Goal: Task Accomplishment & Management: Manage account settings

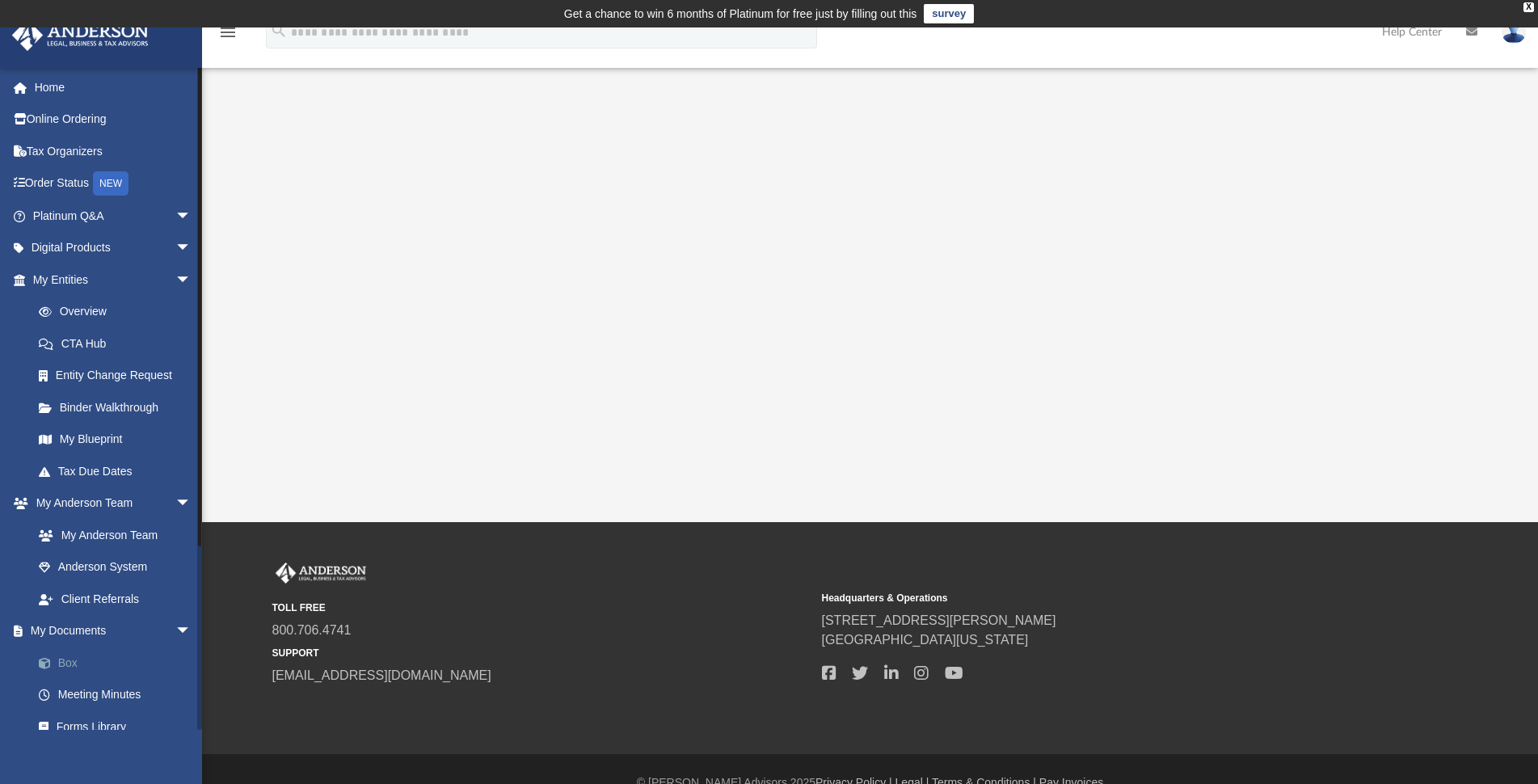
click at [63, 661] on link "Box" at bounding box center [120, 662] width 194 height 32
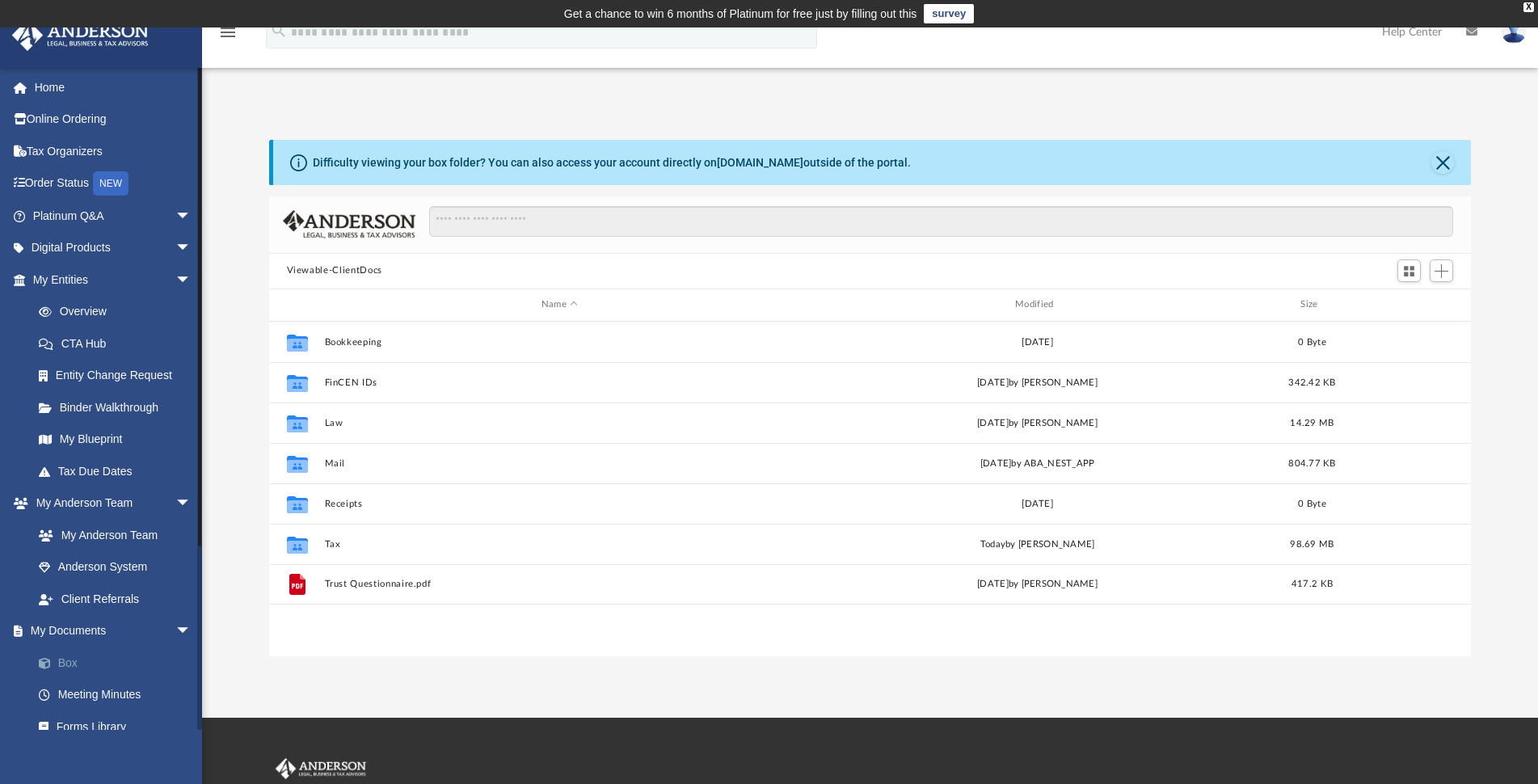
scroll to position [354, 1188]
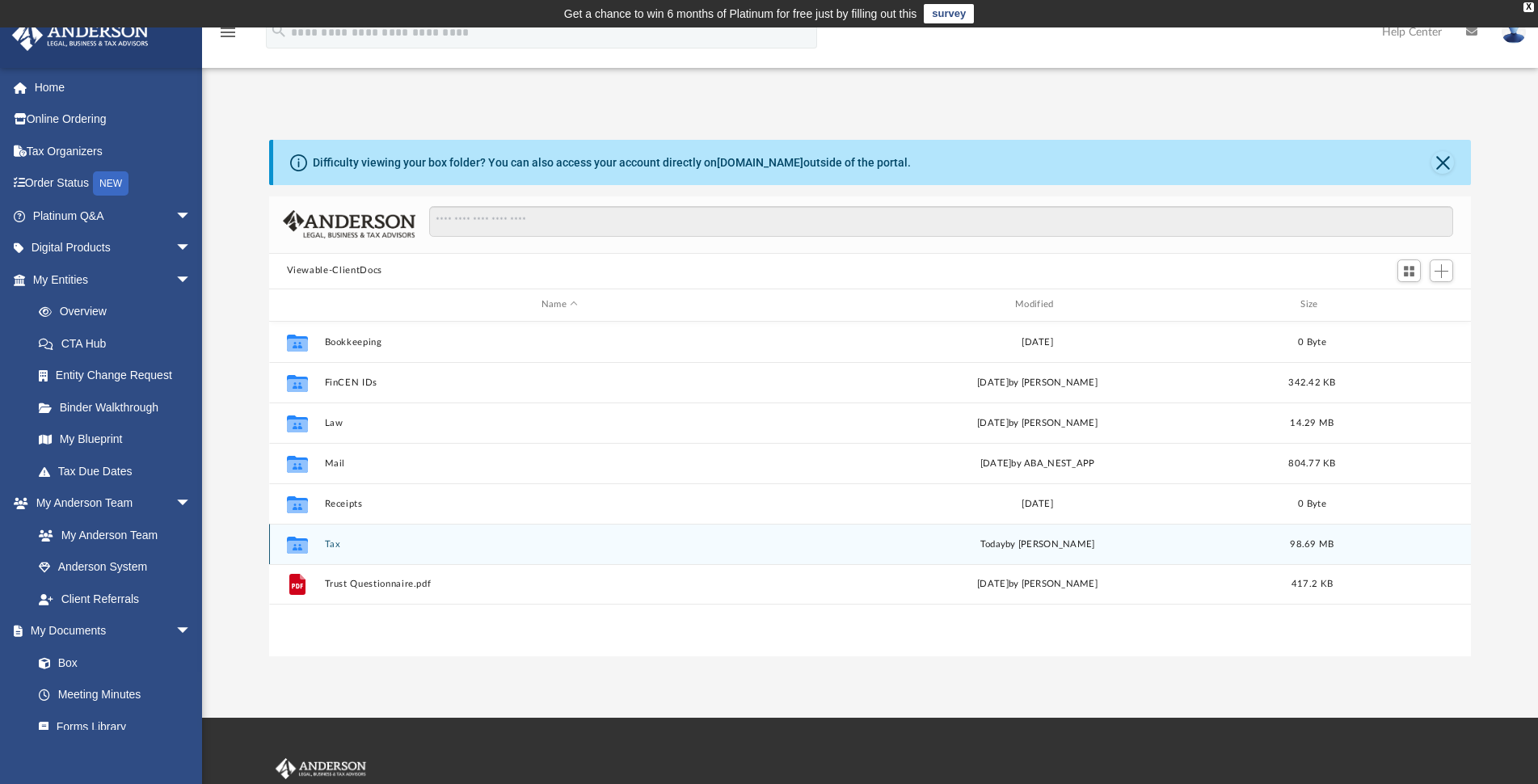
click at [329, 544] on button "Tax" at bounding box center [559, 544] width 470 height 10
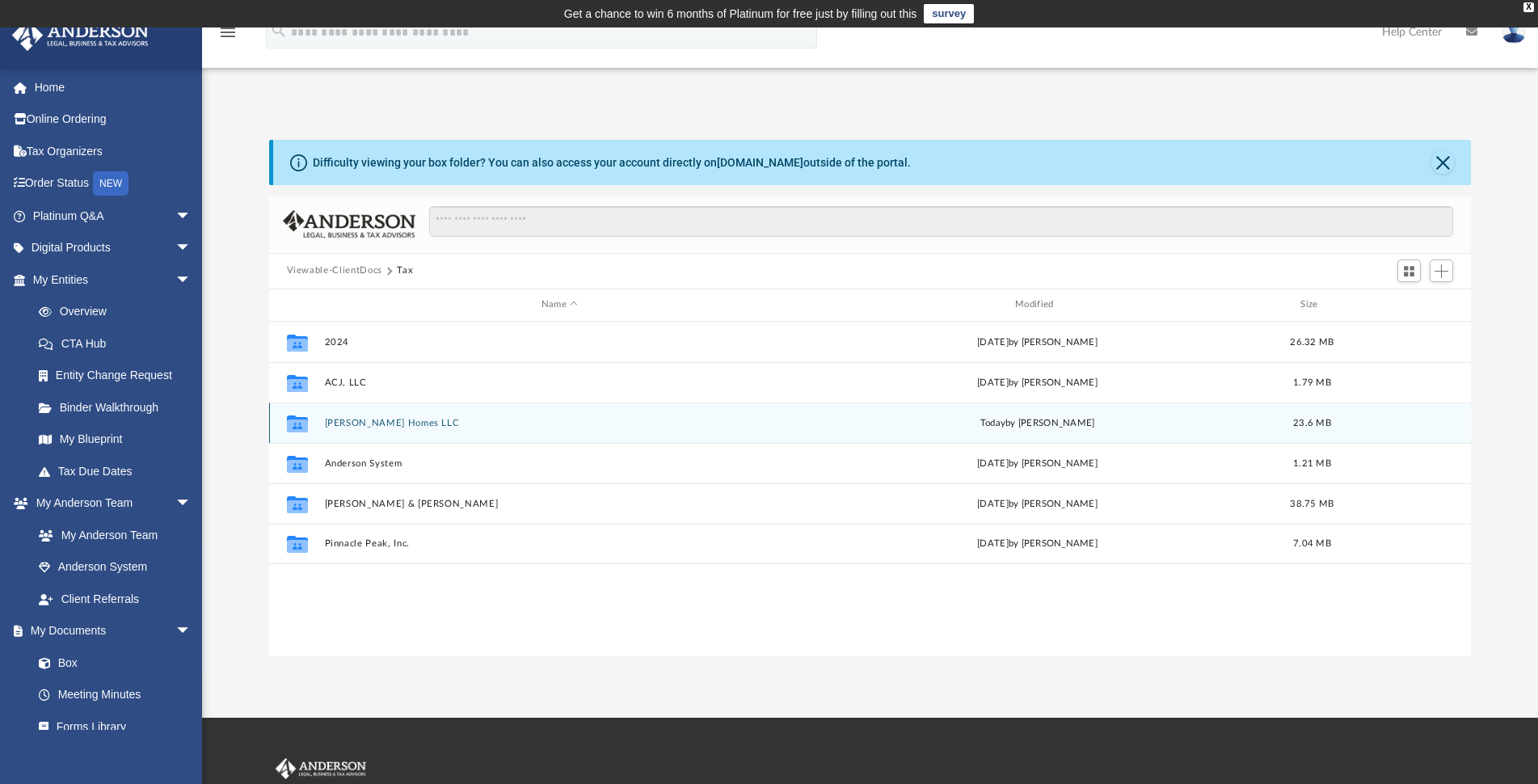
click at [368, 419] on button "[PERSON_NAME] Homes LLC" at bounding box center [559, 422] width 470 height 10
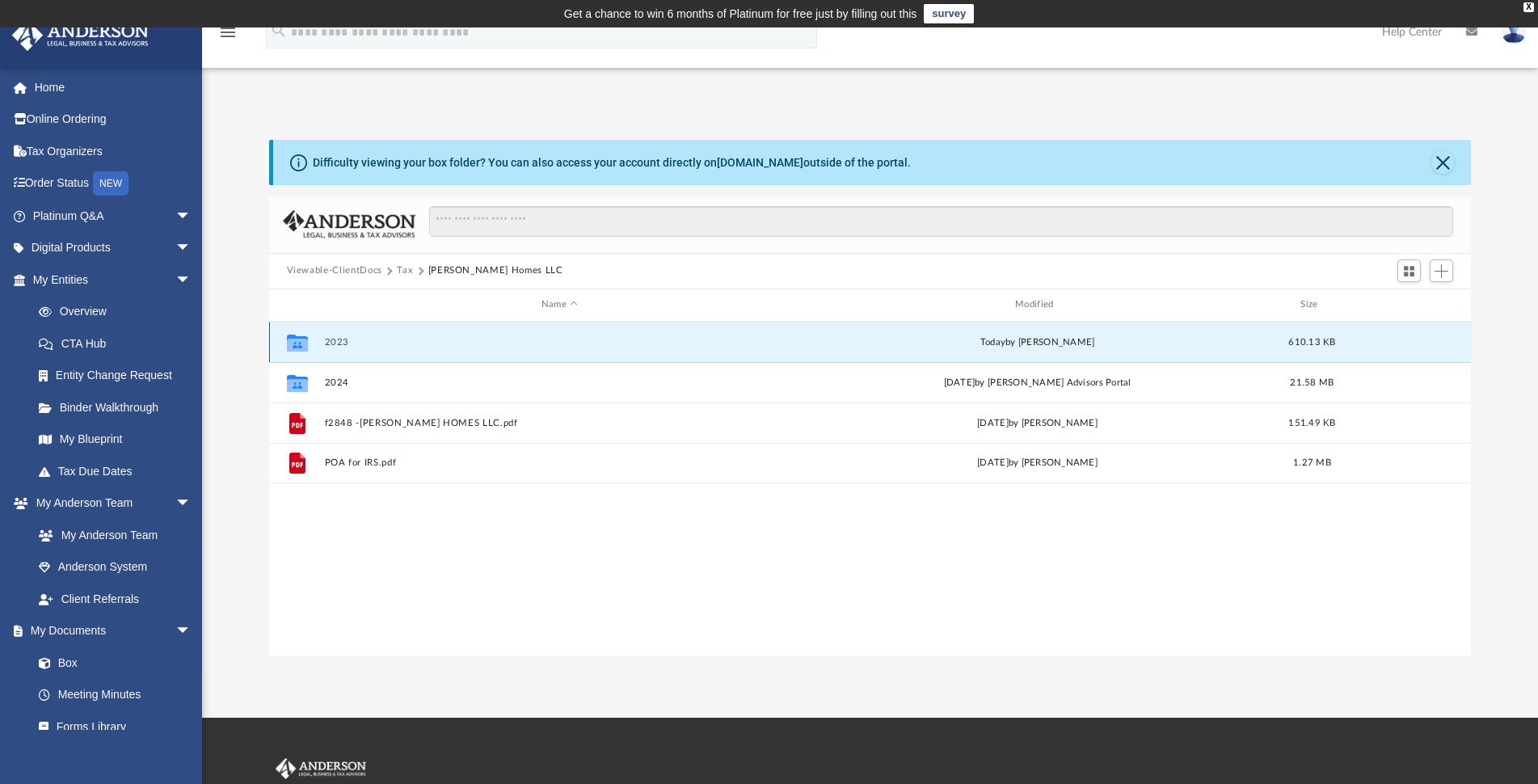
click at [339, 340] on button "2023" at bounding box center [559, 342] width 470 height 10
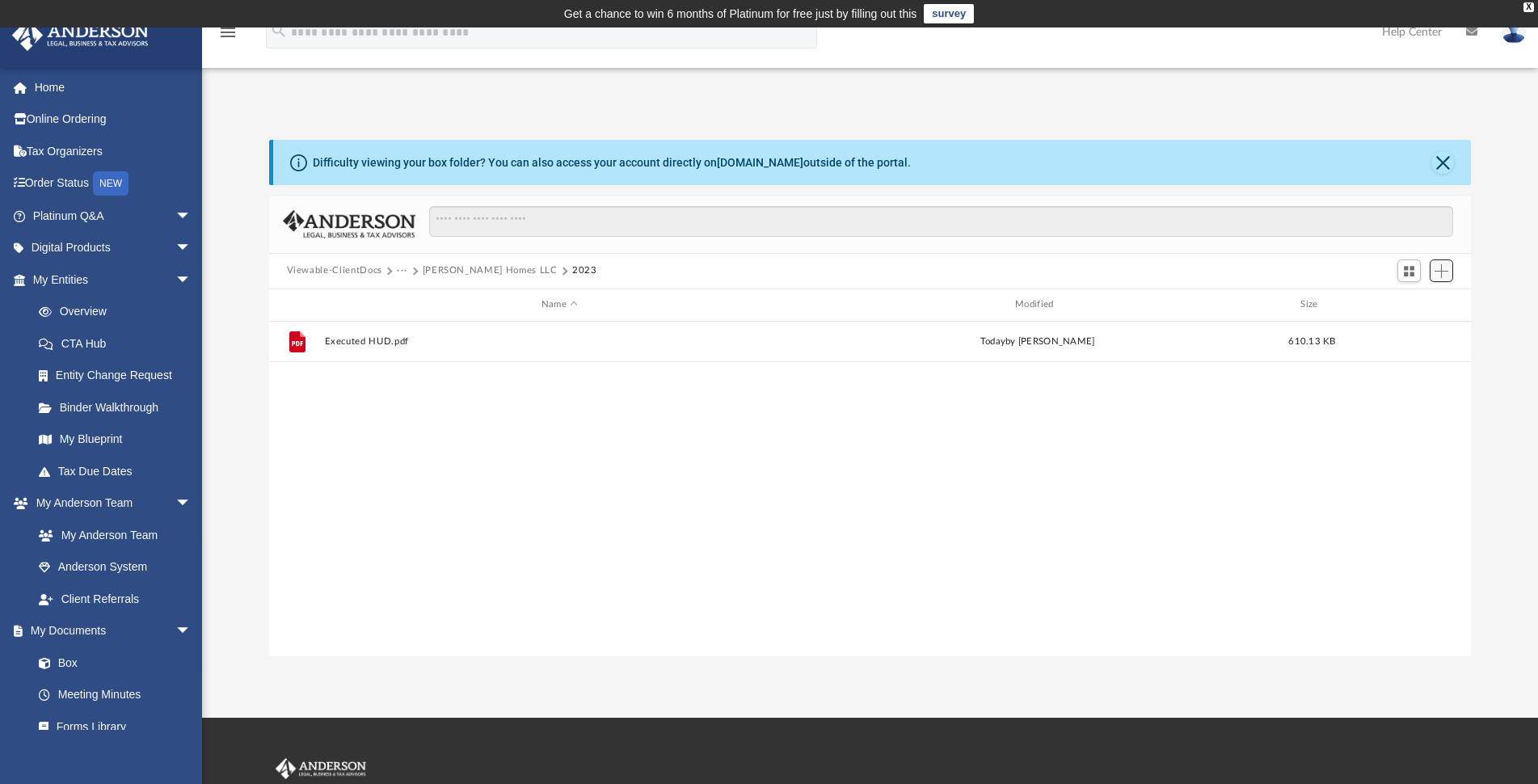
click at [1446, 275] on span "Add" at bounding box center [1441, 271] width 14 height 14
click at [1415, 308] on li "Upload" at bounding box center [1418, 303] width 52 height 17
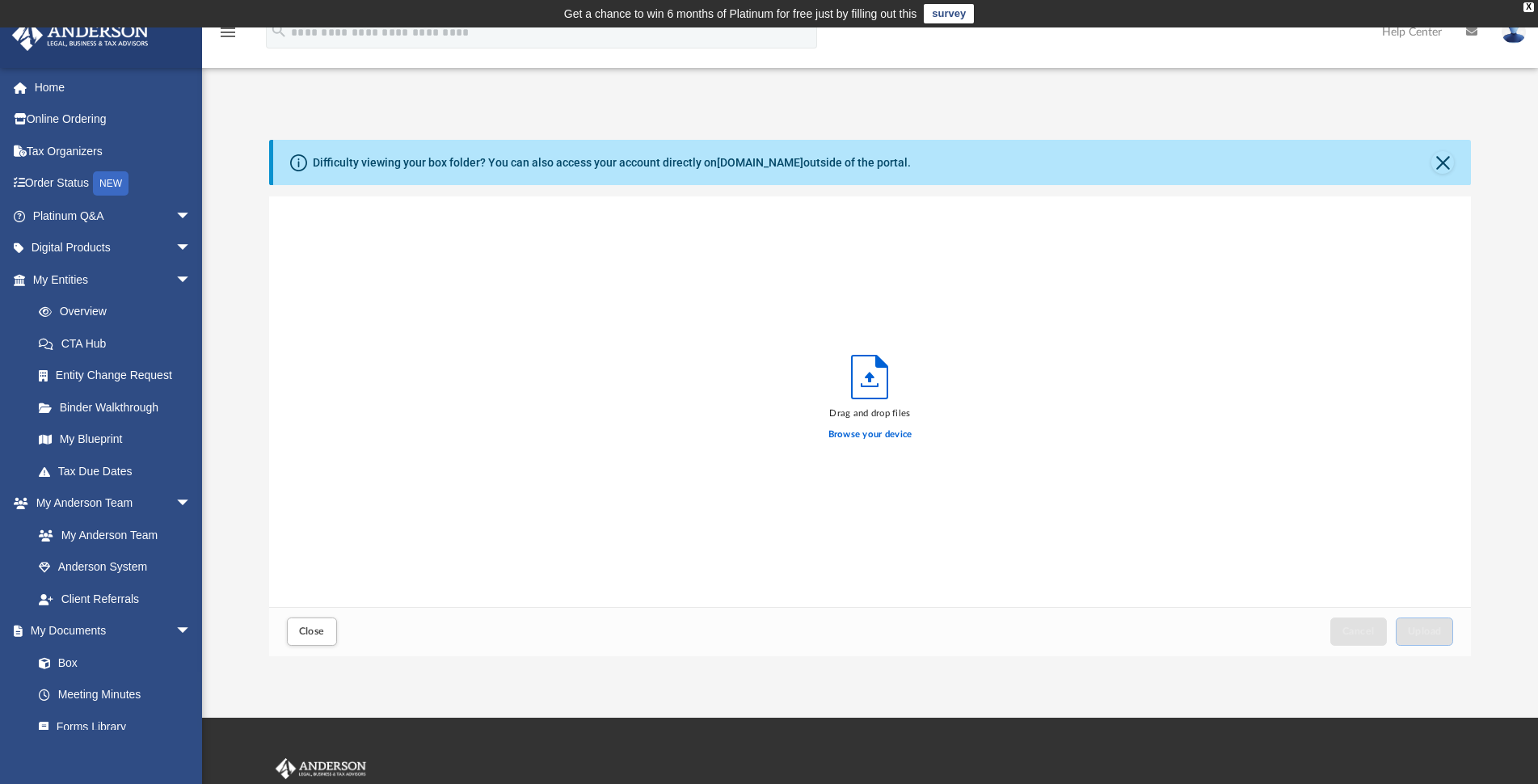
scroll to position [396, 1188]
click at [1421, 634] on span "Upload" at bounding box center [1425, 631] width 34 height 10
click at [322, 625] on button "Close" at bounding box center [311, 631] width 50 height 29
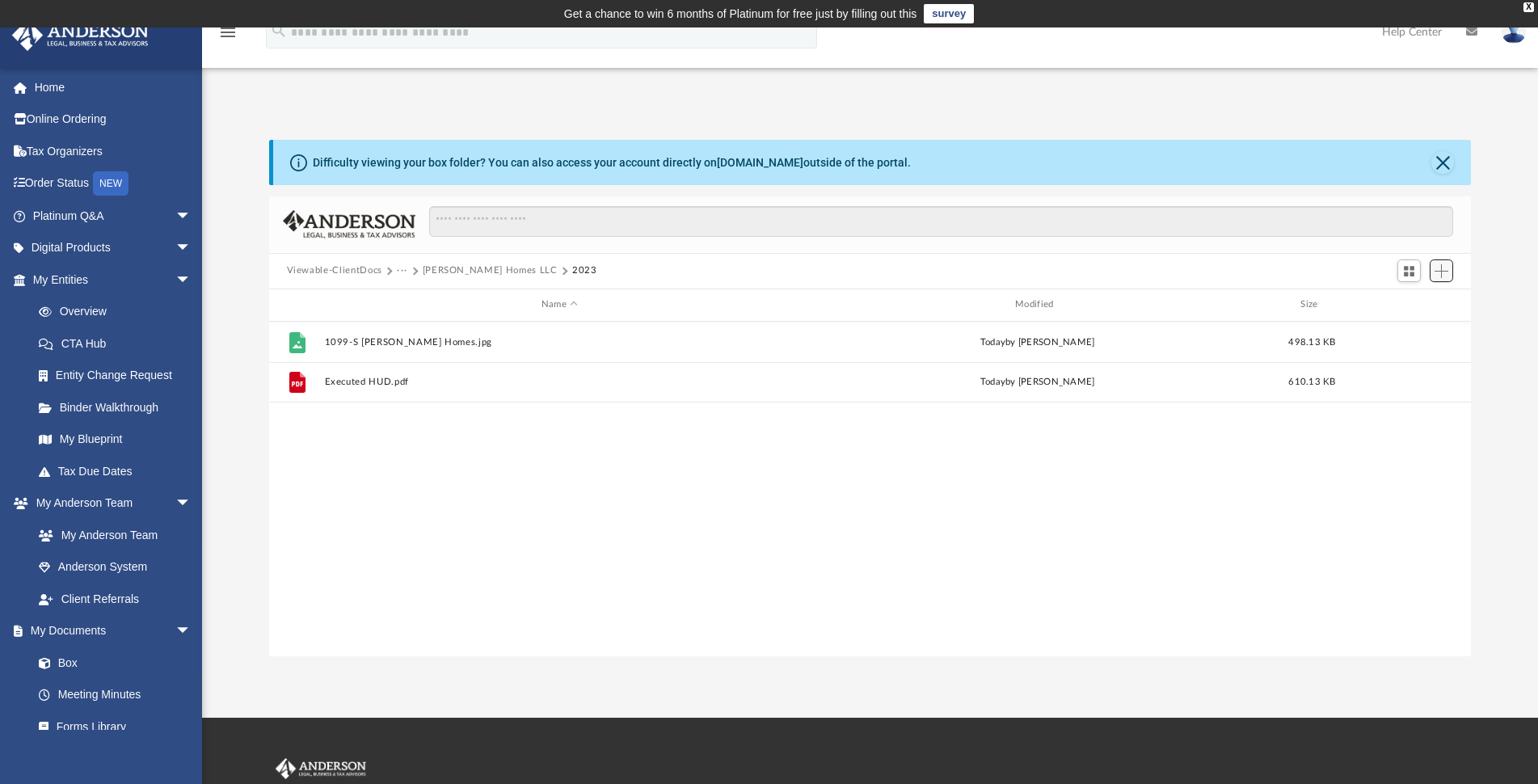
click at [1448, 273] on span "Add" at bounding box center [1441, 271] width 14 height 14
click at [1403, 306] on li "Upload" at bounding box center [1418, 303] width 52 height 17
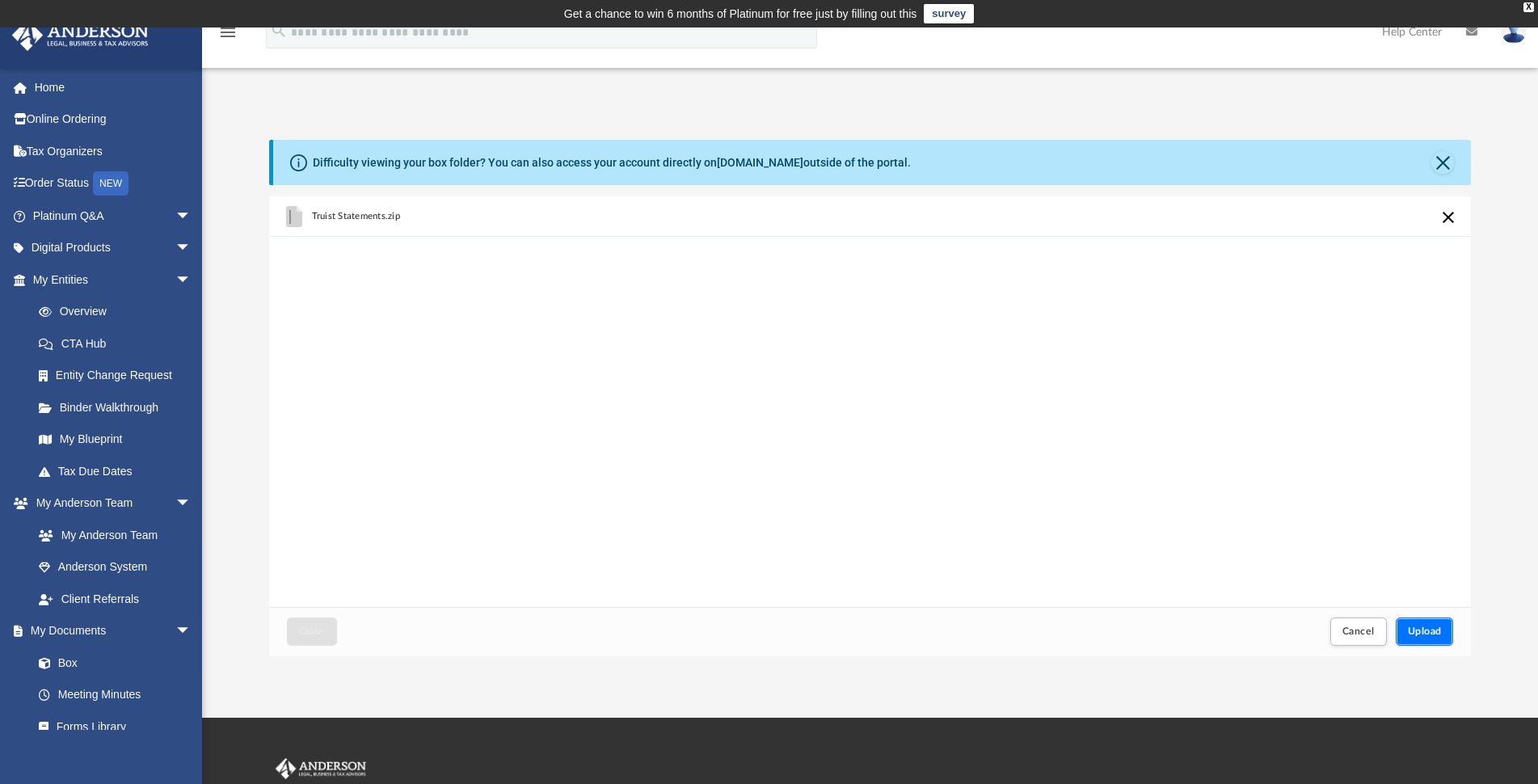
click at [1414, 631] on span "Upload" at bounding box center [1425, 631] width 34 height 10
click at [309, 630] on span "Close" at bounding box center [312, 631] width 26 height 10
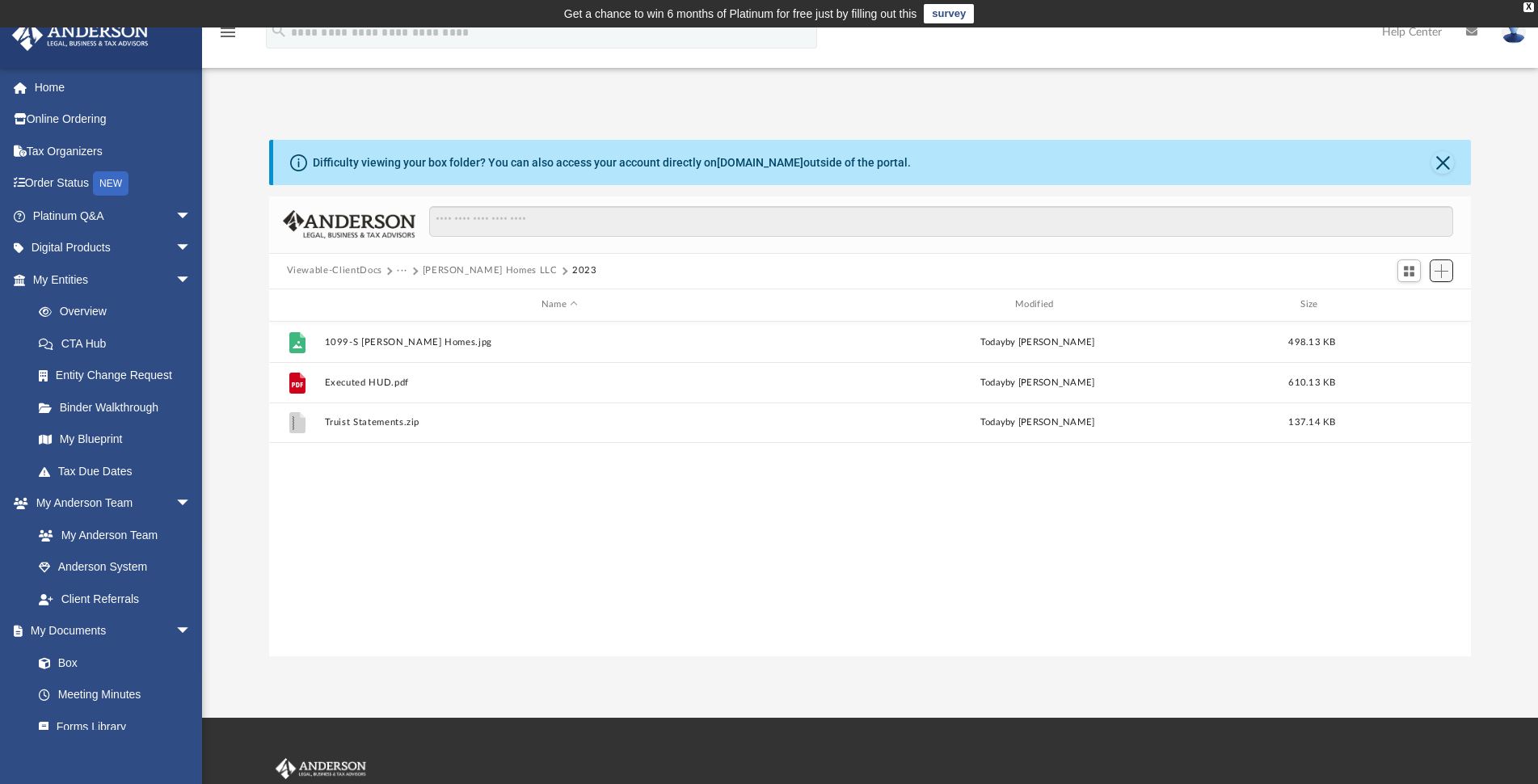
click at [1446, 273] on span "Add" at bounding box center [1441, 271] width 14 height 14
click at [1417, 303] on li "Upload" at bounding box center [1418, 303] width 52 height 17
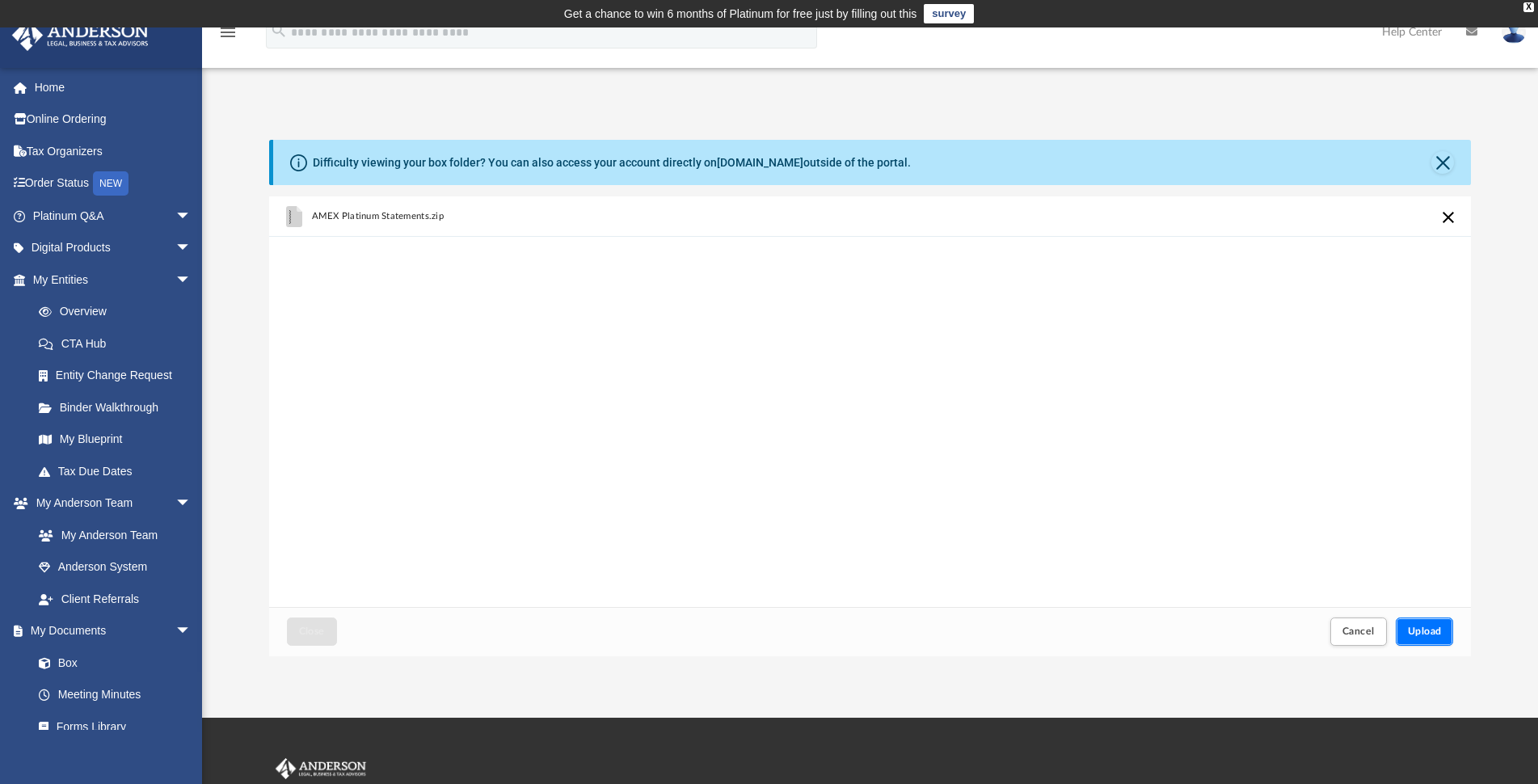
click at [1426, 626] on span "Upload" at bounding box center [1425, 631] width 34 height 10
click at [322, 624] on button "Close" at bounding box center [311, 631] width 50 height 29
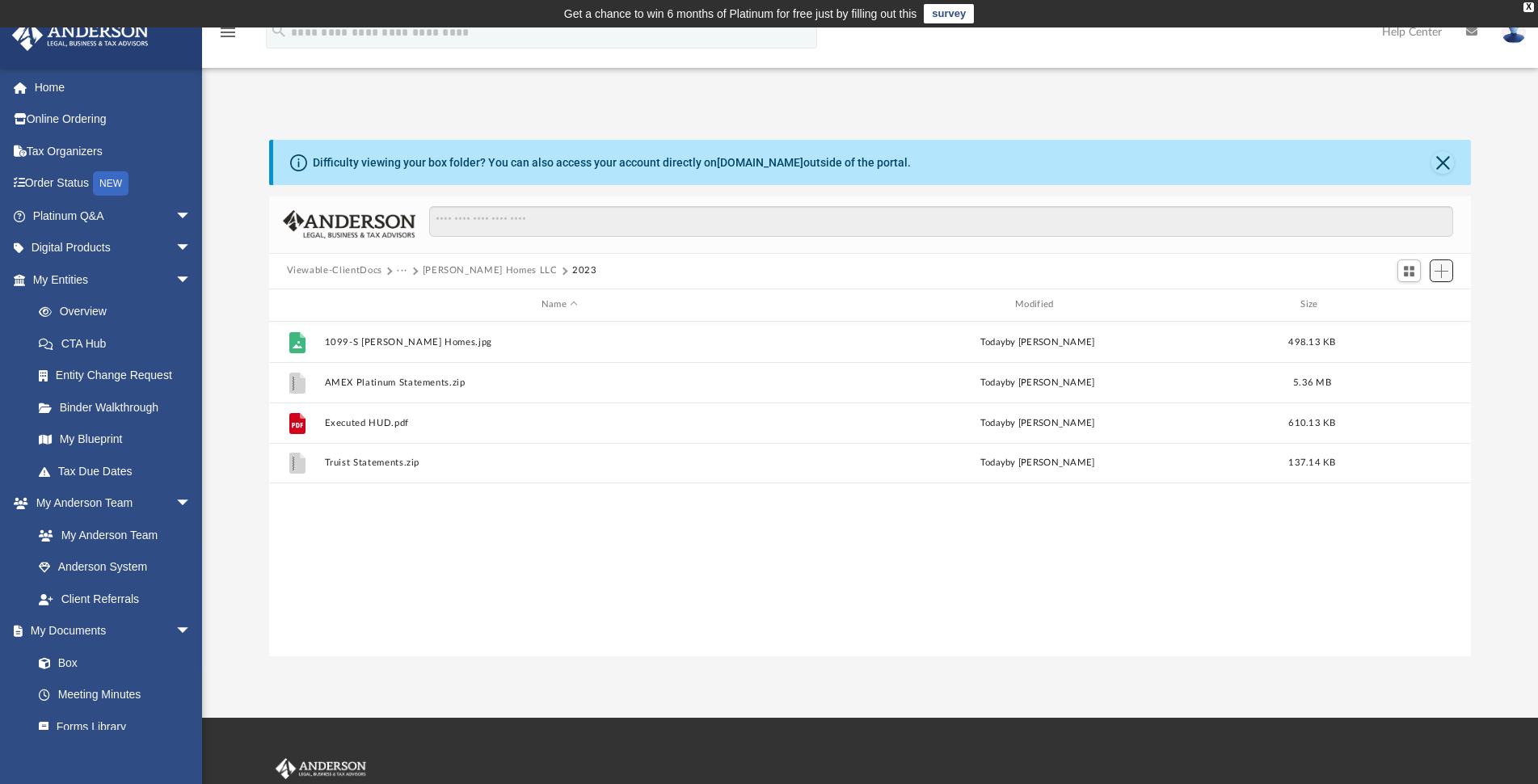
click at [1447, 273] on span "Add" at bounding box center [1441, 271] width 14 height 14
click at [1414, 302] on li "Upload" at bounding box center [1418, 303] width 52 height 17
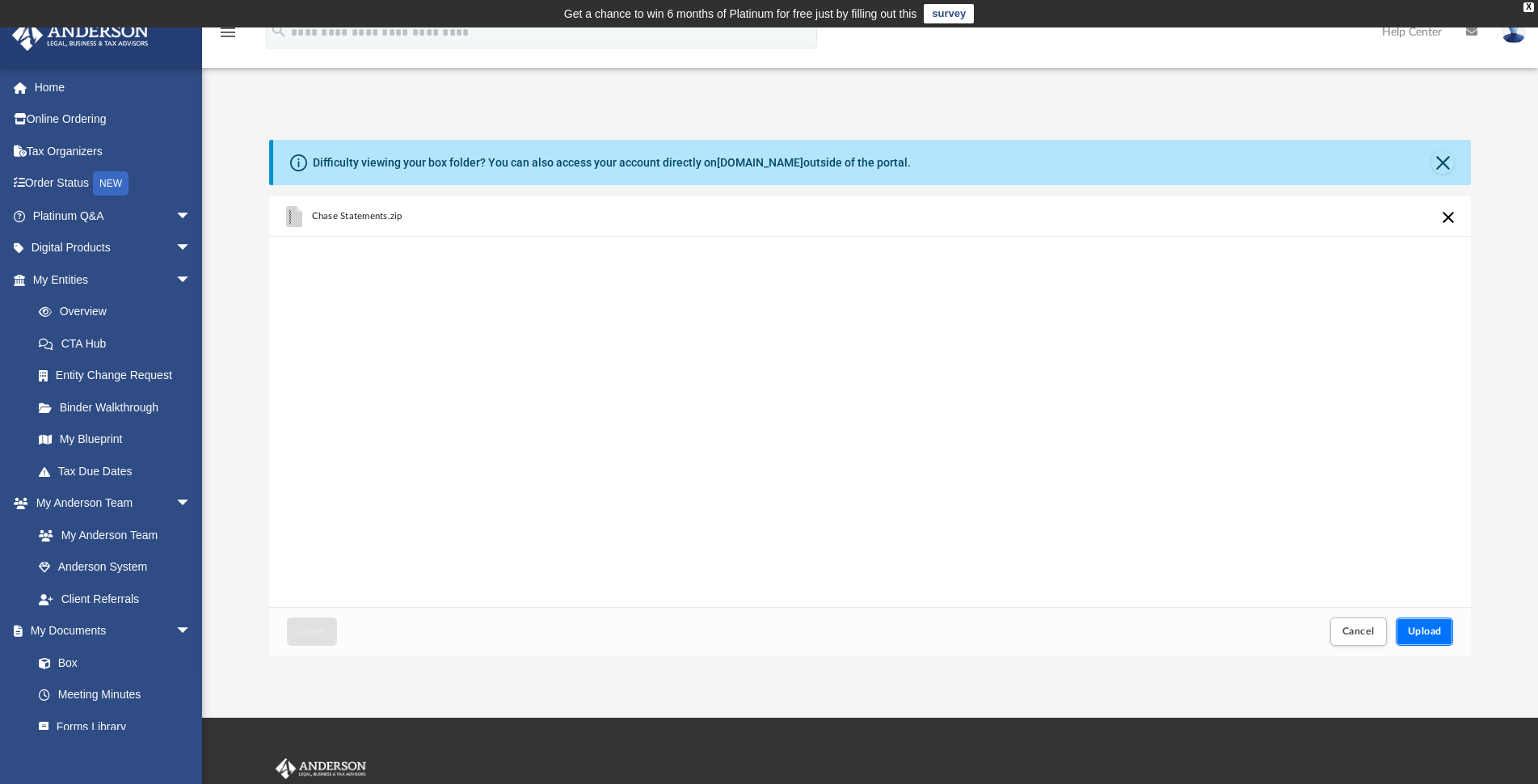
click at [1424, 629] on span "Upload" at bounding box center [1425, 631] width 34 height 10
click at [323, 625] on button "Close" at bounding box center [311, 631] width 50 height 29
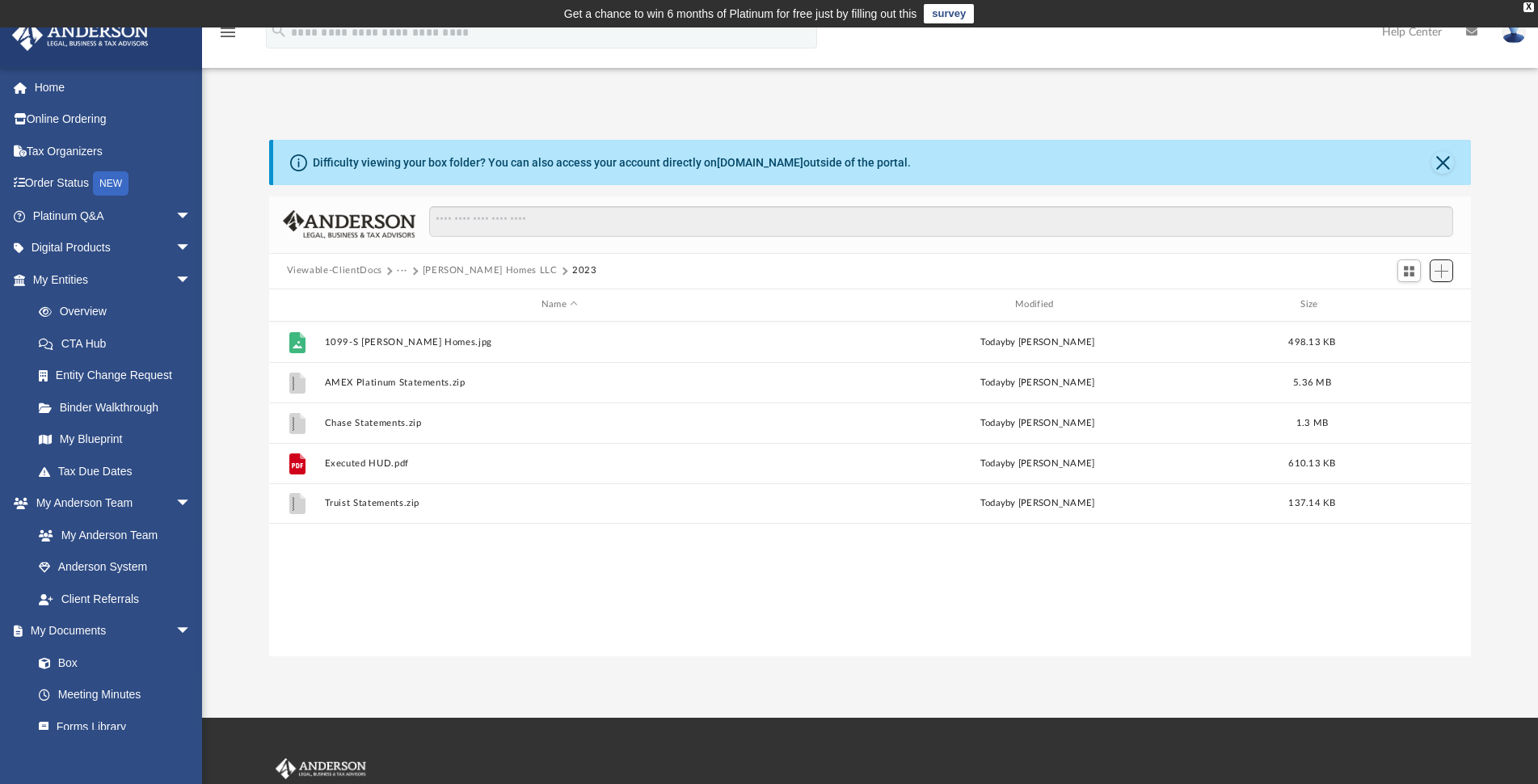
click at [1438, 269] on span "Add" at bounding box center [1441, 271] width 14 height 14
click at [1411, 299] on li "Upload" at bounding box center [1418, 303] width 52 height 17
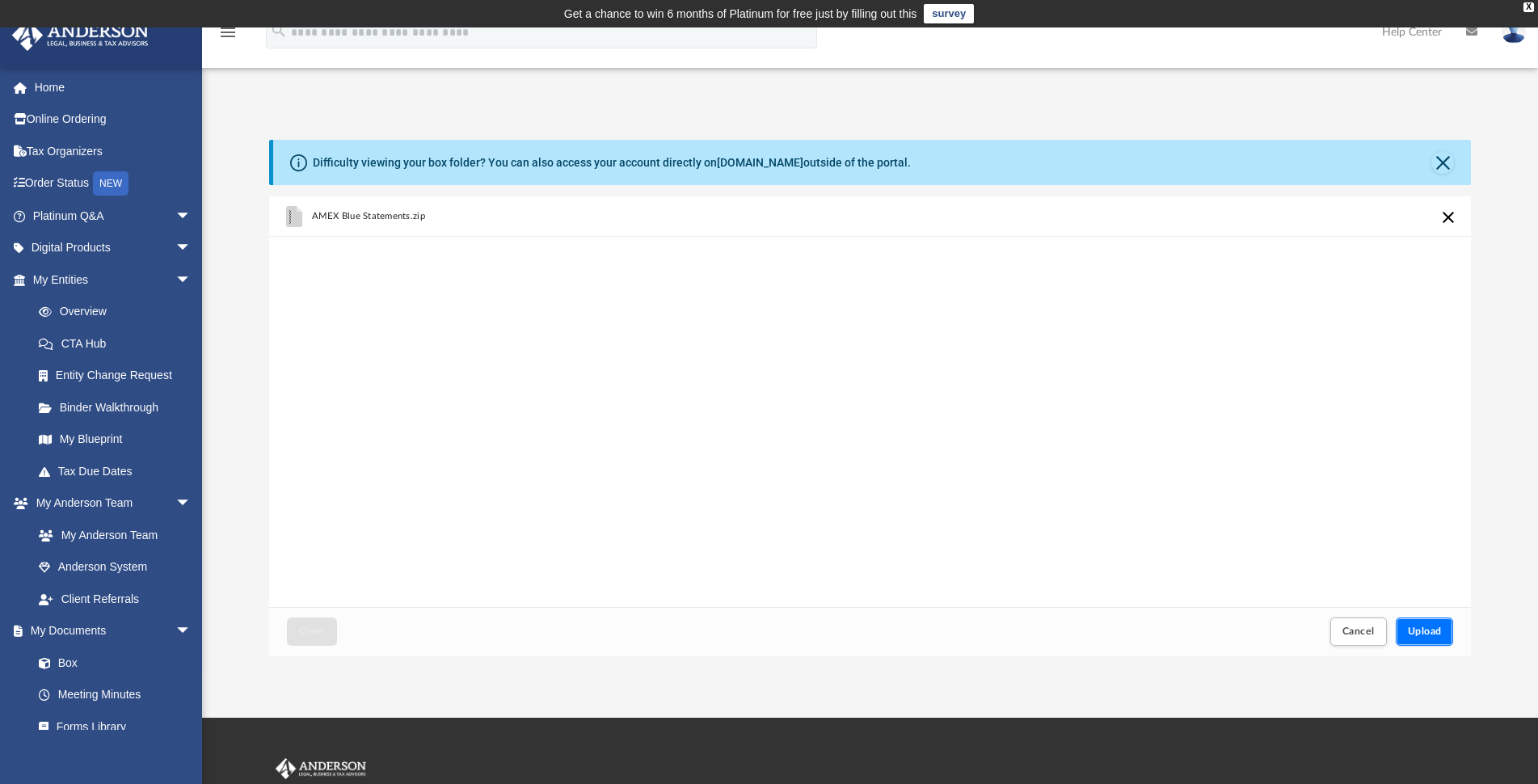
click at [1413, 632] on span "Upload" at bounding box center [1425, 631] width 34 height 10
click at [306, 639] on button "Close" at bounding box center [311, 631] width 50 height 29
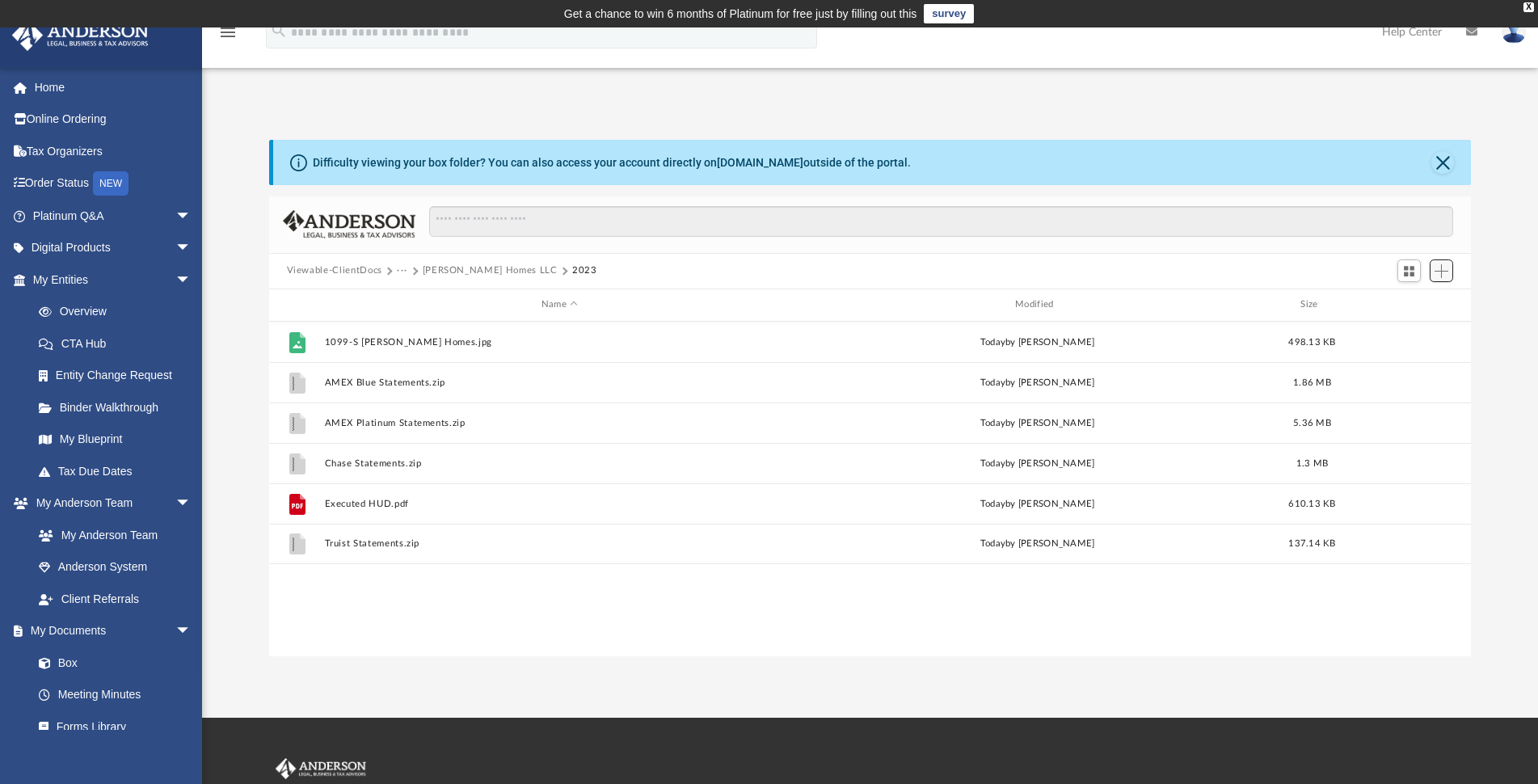
click at [1448, 273] on span "Add" at bounding box center [1441, 271] width 14 height 14
click at [1411, 302] on li "Upload" at bounding box center [1418, 303] width 52 height 17
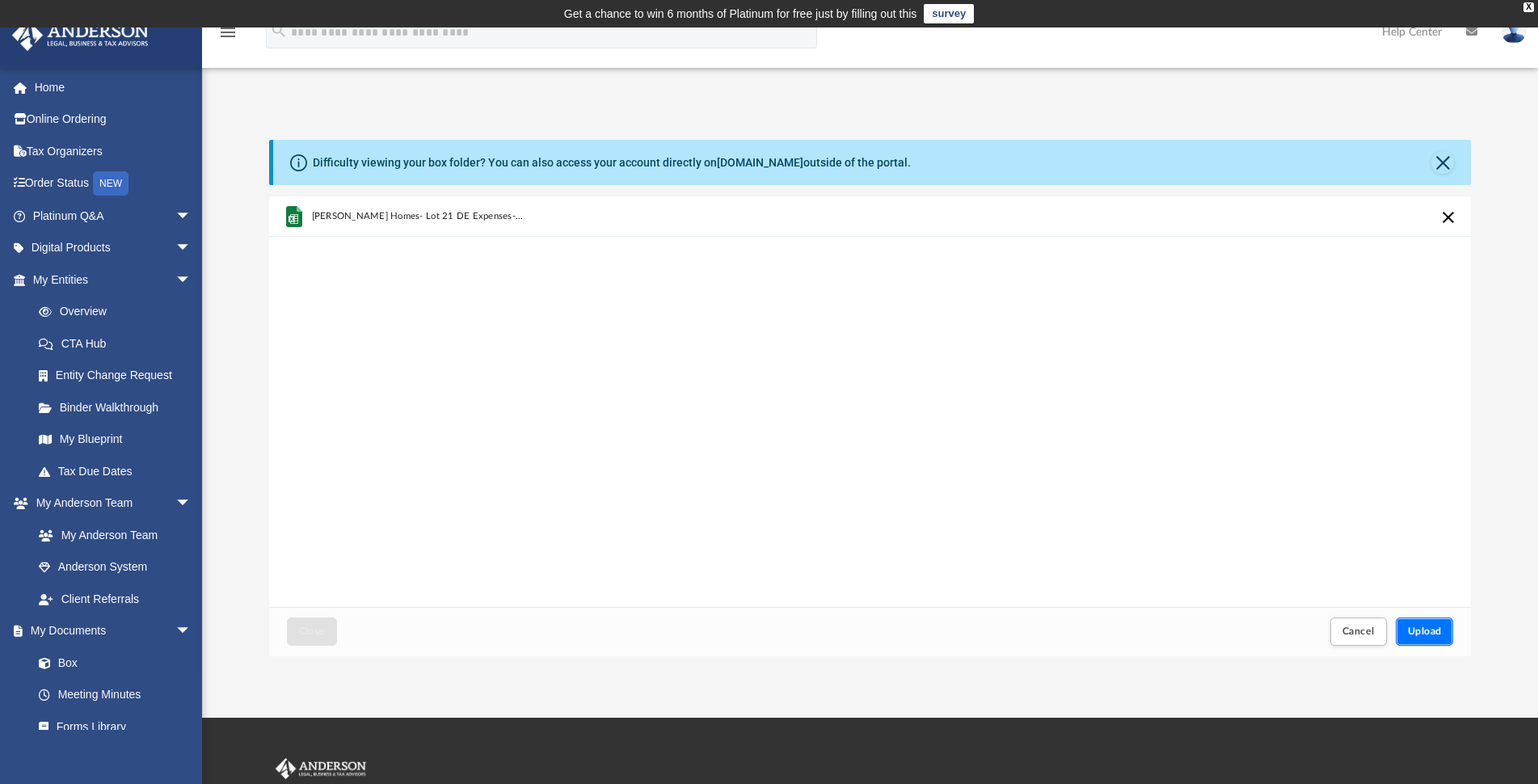
click at [1432, 628] on span "Upload" at bounding box center [1425, 631] width 34 height 10
click at [318, 633] on span "Close" at bounding box center [312, 631] width 26 height 10
